Goal: Task Accomplishment & Management: Use online tool/utility

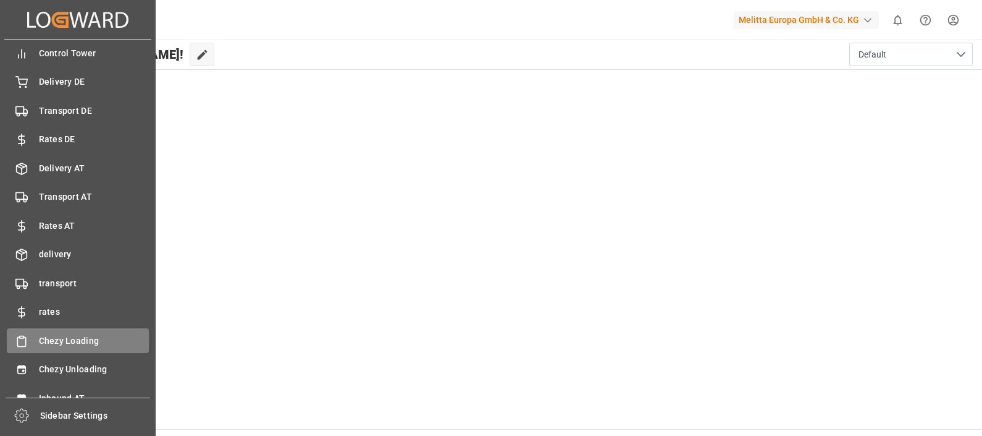
scroll to position [48, 0]
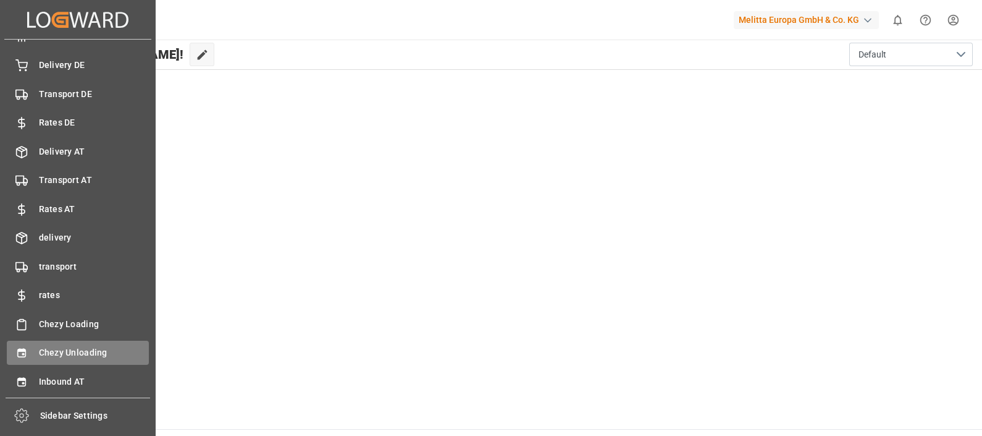
click at [53, 357] on span "Chezy Unloading" at bounding box center [94, 352] width 111 height 13
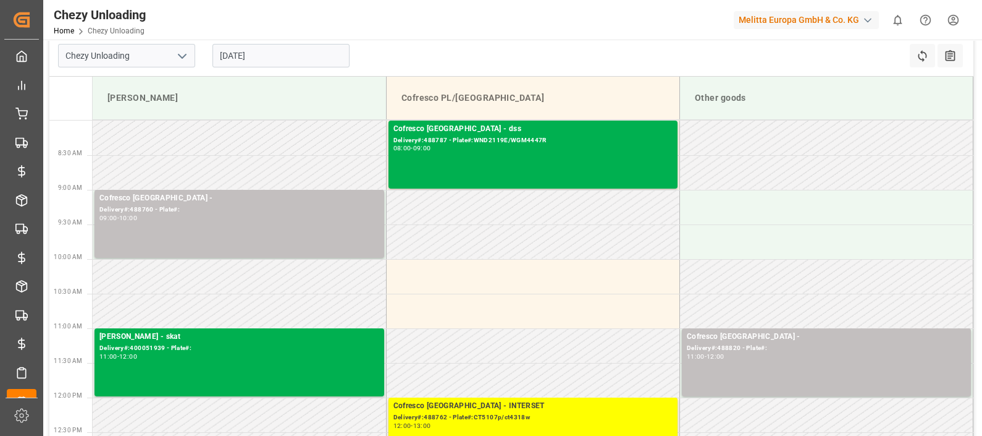
scroll to position [6, 0]
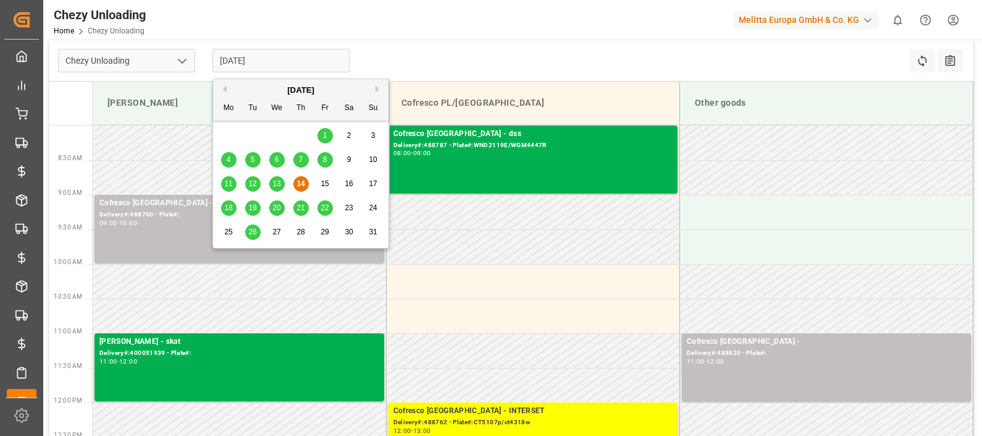
click at [258, 52] on input "[DATE]" at bounding box center [281, 60] width 137 height 23
click at [272, 206] on span "20" at bounding box center [276, 207] width 8 height 9
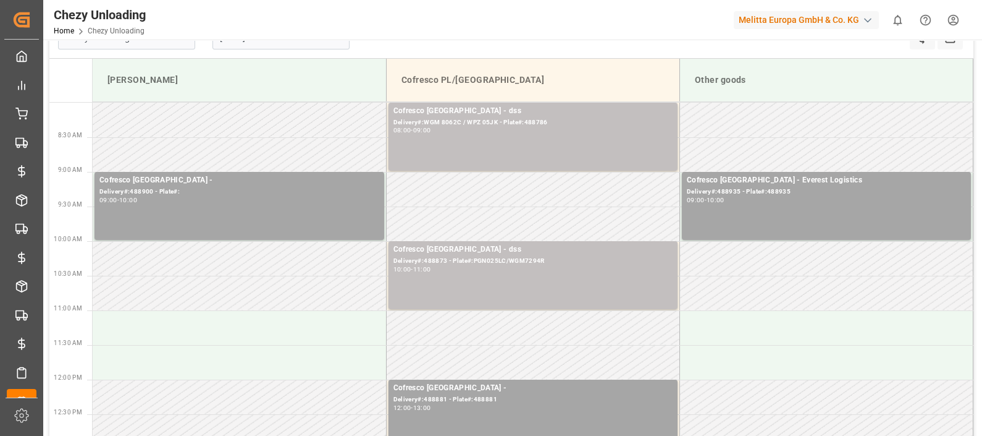
scroll to position [0, 0]
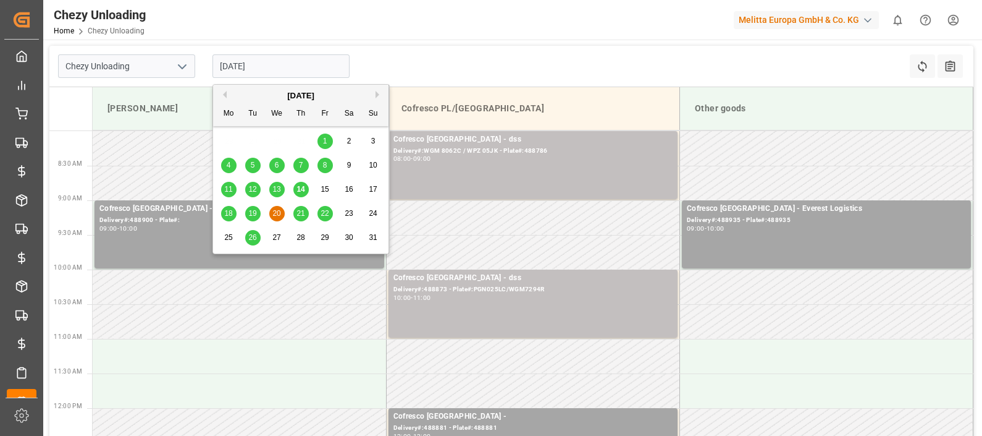
click at [284, 67] on input "[DATE]" at bounding box center [281, 65] width 137 height 23
click at [301, 218] on div "21" at bounding box center [300, 213] width 15 height 15
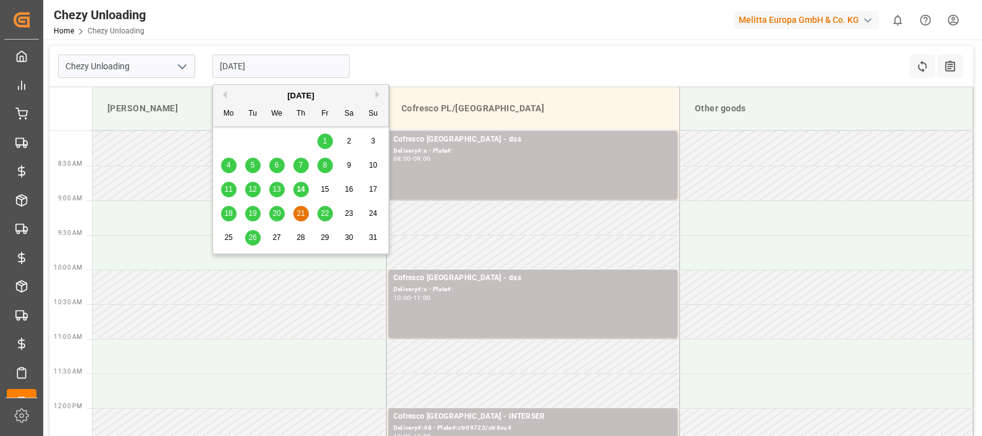
click at [266, 76] on input "21.08.2025" at bounding box center [281, 65] width 137 height 23
click at [321, 224] on div "18 19 20 21 22 23 24" at bounding box center [301, 213] width 169 height 24
click at [324, 209] on span "22" at bounding box center [325, 213] width 8 height 9
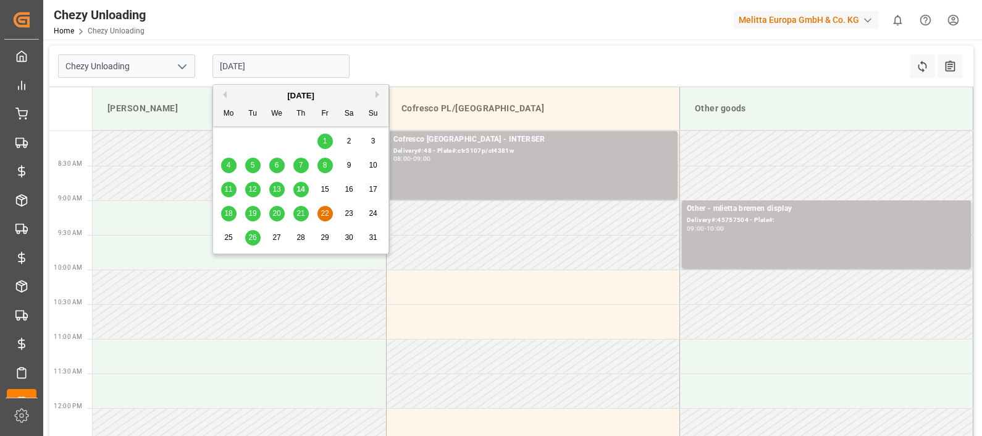
click at [279, 65] on input "22.08.2025" at bounding box center [281, 65] width 137 height 23
click at [225, 214] on span "18" at bounding box center [228, 213] width 8 height 9
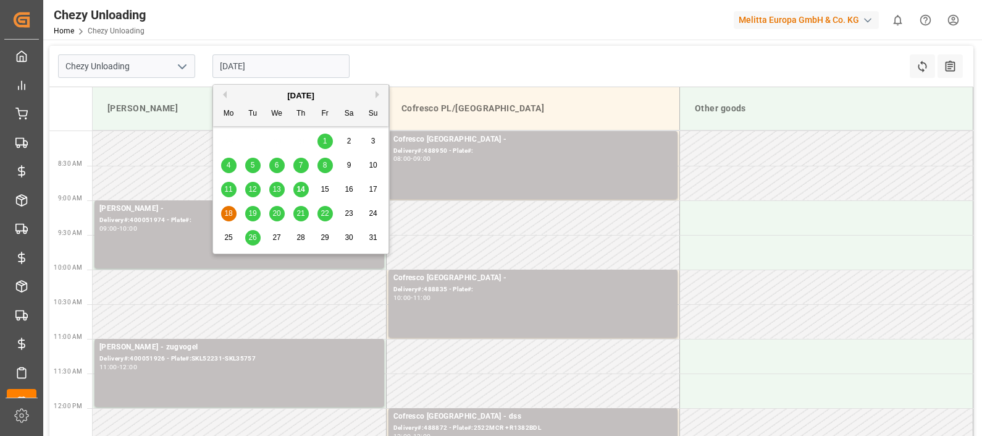
click at [272, 60] on input "18.08.2025" at bounding box center [281, 65] width 137 height 23
click at [255, 208] on div "19" at bounding box center [252, 213] width 15 height 15
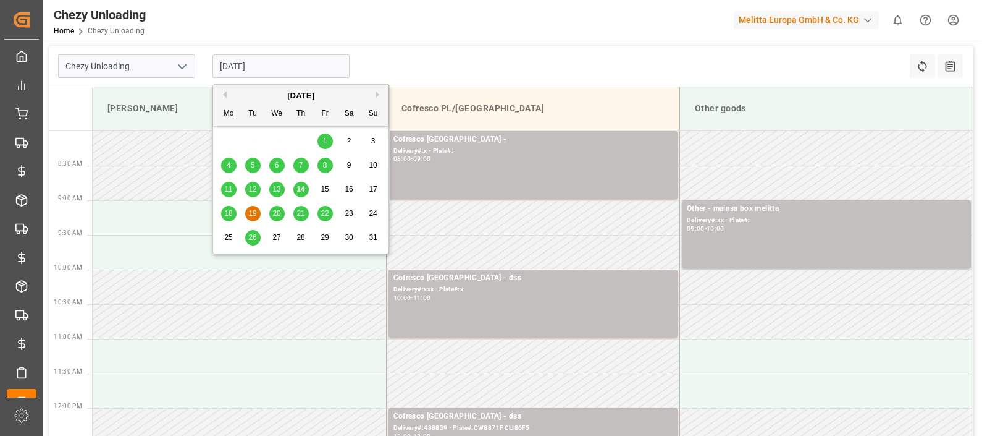
click at [286, 73] on input "[DATE]" at bounding box center [281, 65] width 137 height 23
click at [282, 215] on div "18 19 20 21 22 23 24" at bounding box center [301, 213] width 169 height 24
click at [282, 215] on div "20" at bounding box center [276, 213] width 15 height 15
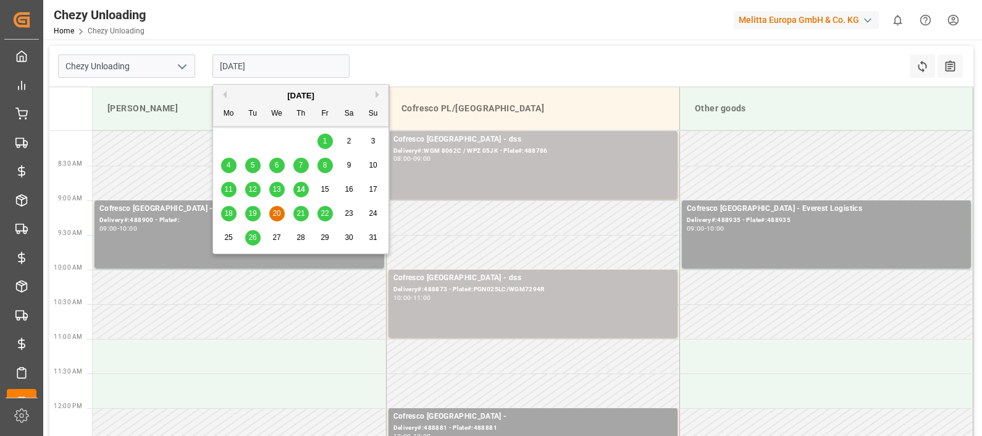
click at [289, 64] on input "[DATE]" at bounding box center [281, 65] width 137 height 23
click at [301, 209] on span "21" at bounding box center [301, 213] width 8 height 9
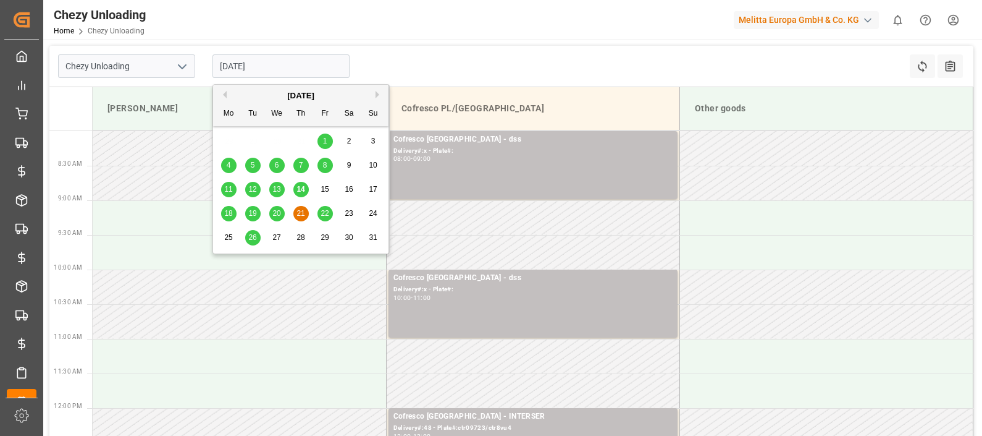
click at [270, 69] on input "21.08.2025" at bounding box center [281, 65] width 137 height 23
click at [321, 221] on div "22" at bounding box center [325, 213] width 15 height 15
type input "22.08.2025"
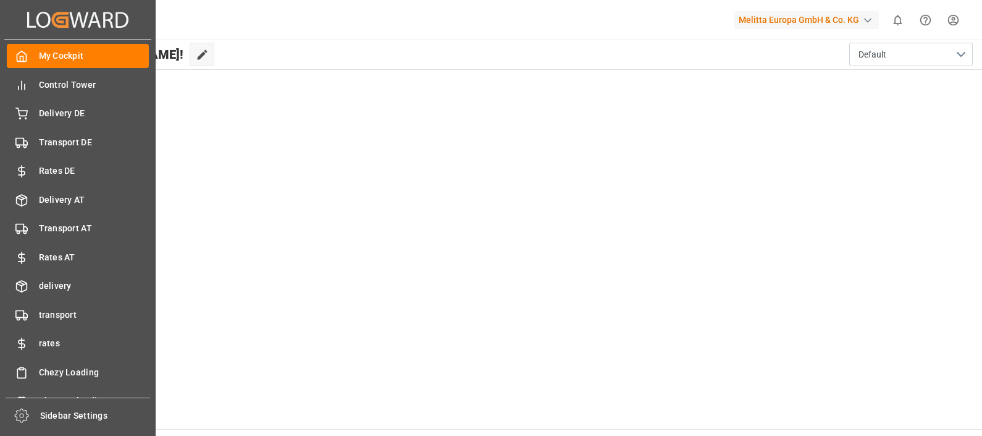
scroll to position [48, 0]
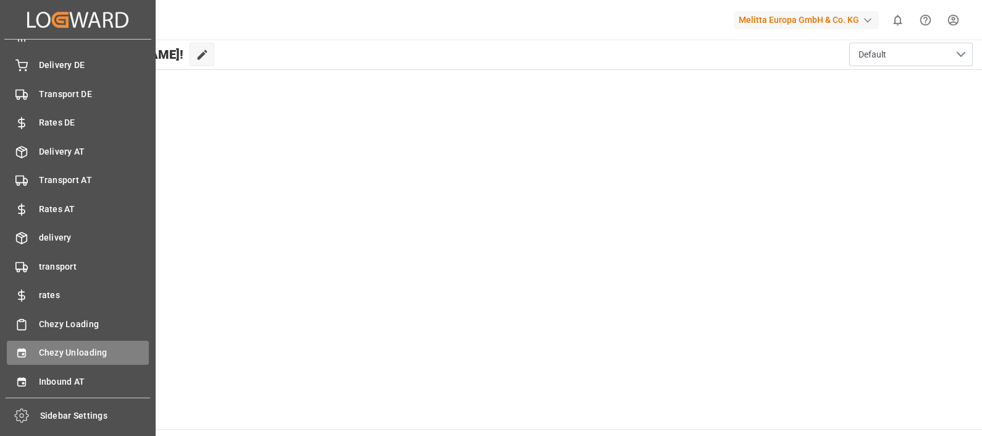
click at [92, 353] on span "Chezy Unloading" at bounding box center [94, 352] width 111 height 13
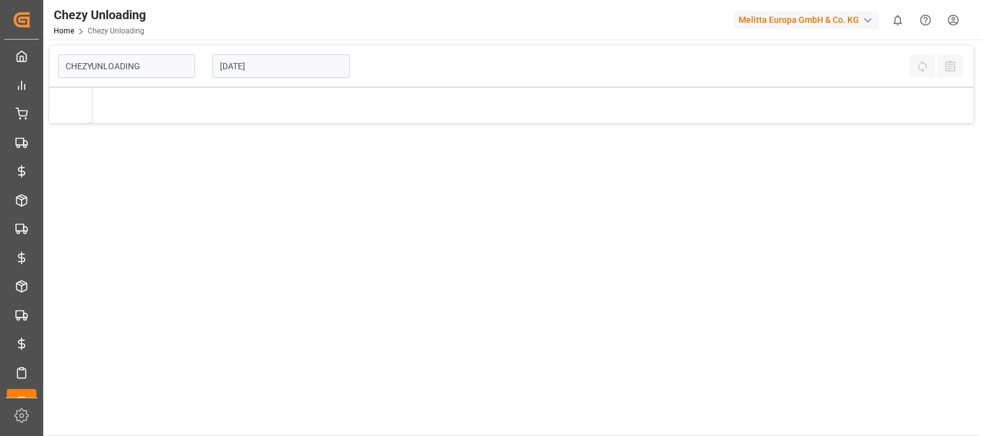
type input "Chezy Unloading"
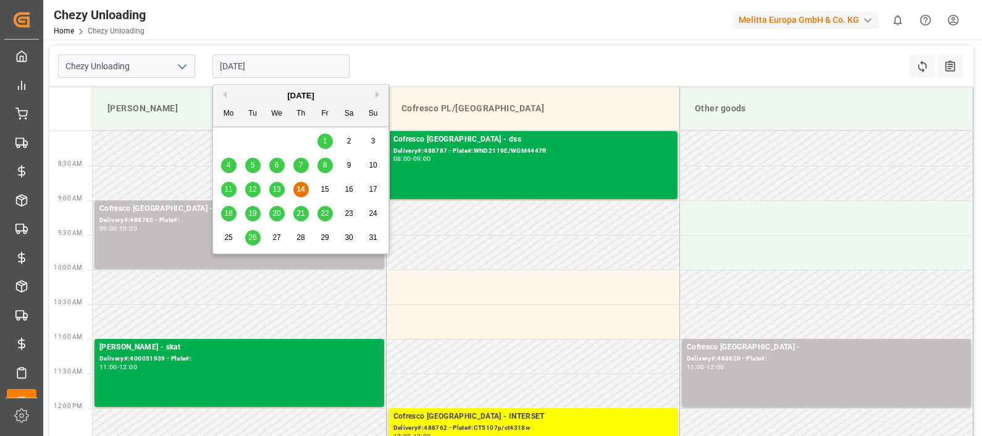
click at [263, 66] on input "[DATE]" at bounding box center [281, 65] width 137 height 23
click at [252, 215] on span "19" at bounding box center [252, 213] width 8 height 9
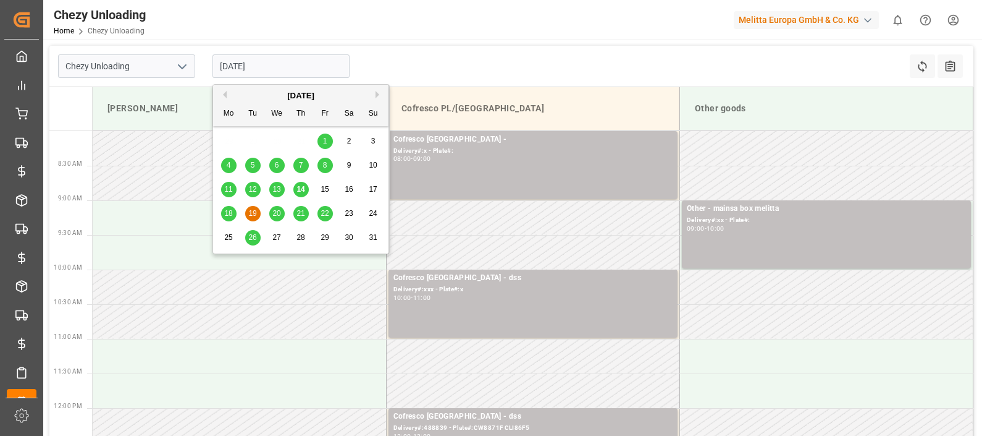
click at [291, 73] on input "[DATE]" at bounding box center [281, 65] width 137 height 23
click at [282, 219] on div "20" at bounding box center [276, 213] width 15 height 15
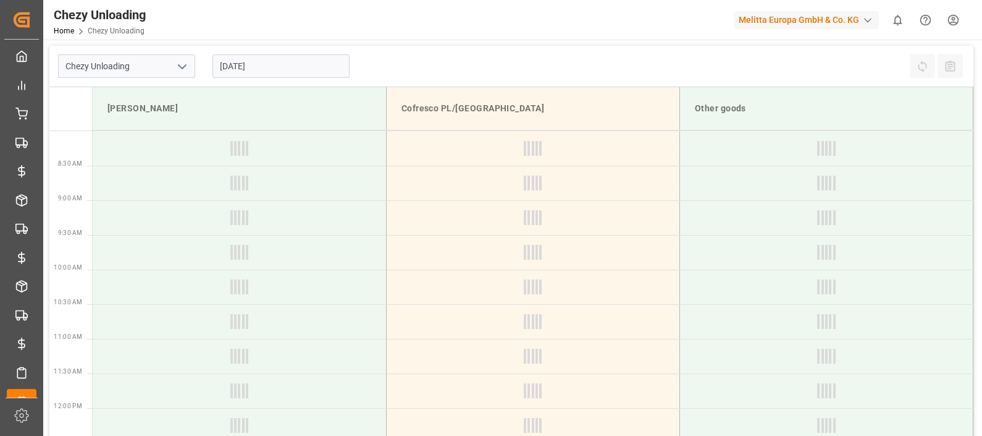
click at [269, 75] on input "[DATE]" at bounding box center [281, 65] width 137 height 23
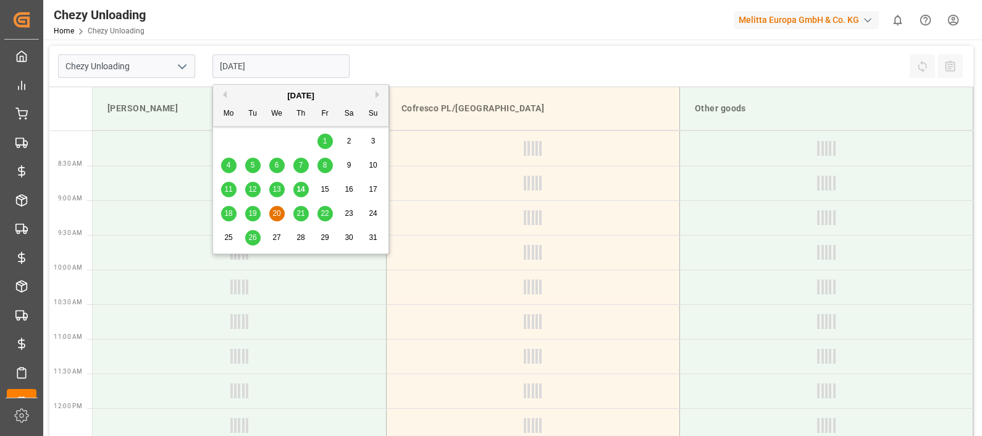
click at [250, 239] on span "26" at bounding box center [252, 237] width 8 height 9
type input "[DATE]"
